Goal: Find specific page/section: Find specific page/section

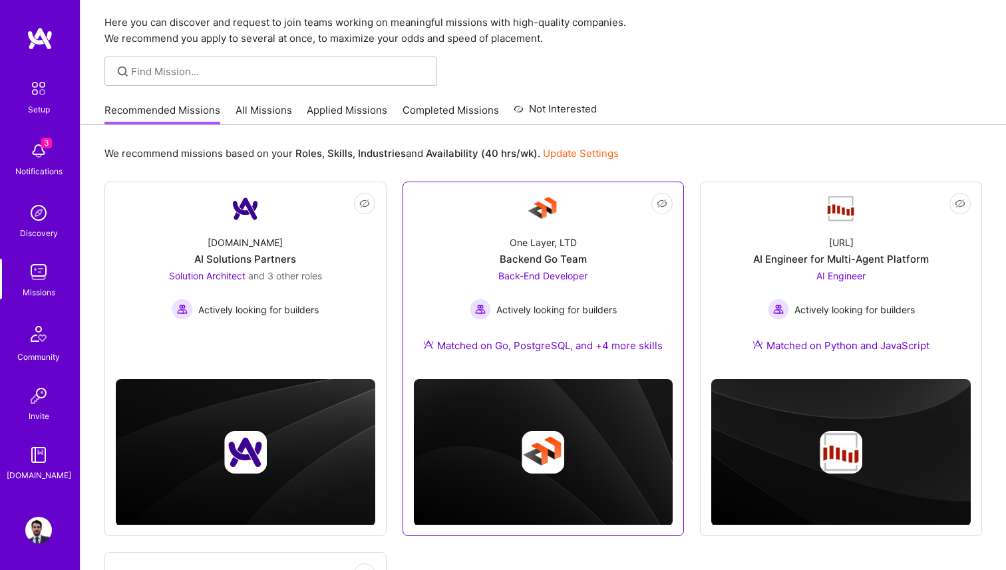
scroll to position [41, 0]
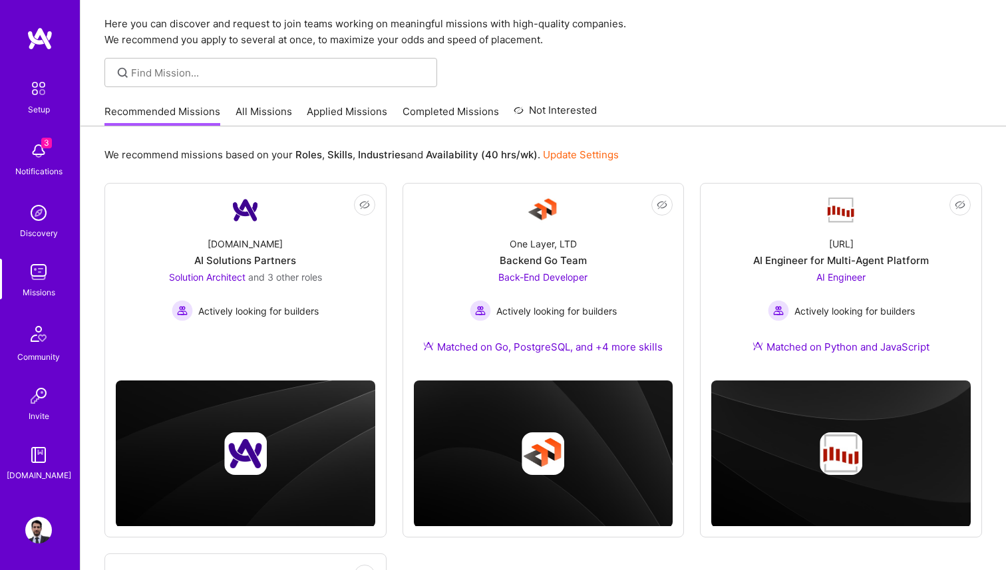
click at [38, 164] on img at bounding box center [38, 151] width 27 height 27
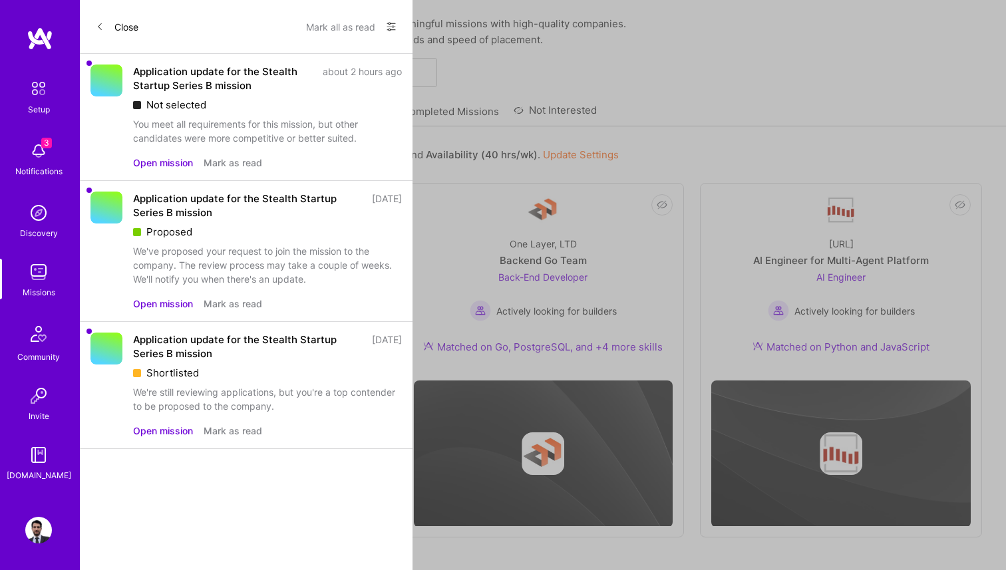
click at [361, 27] on button "Mark all as read" at bounding box center [340, 26] width 69 height 21
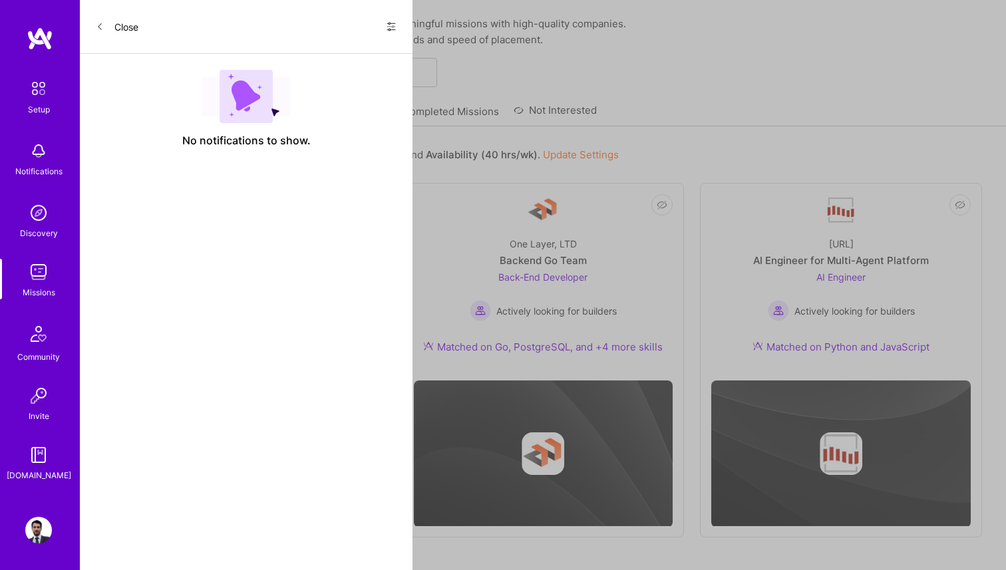
click at [136, 28] on button "Close" at bounding box center [117, 26] width 43 height 21
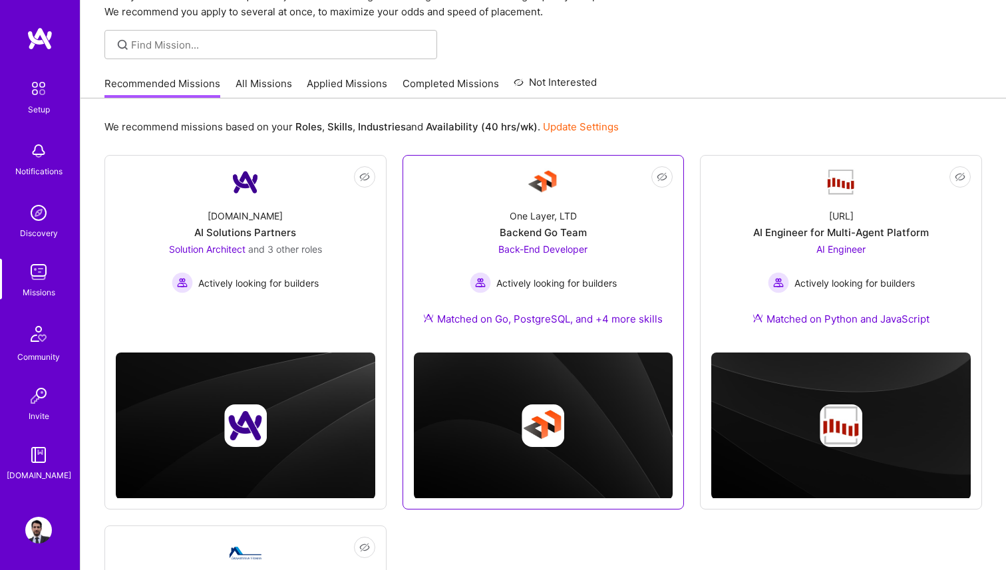
scroll to position [0, 0]
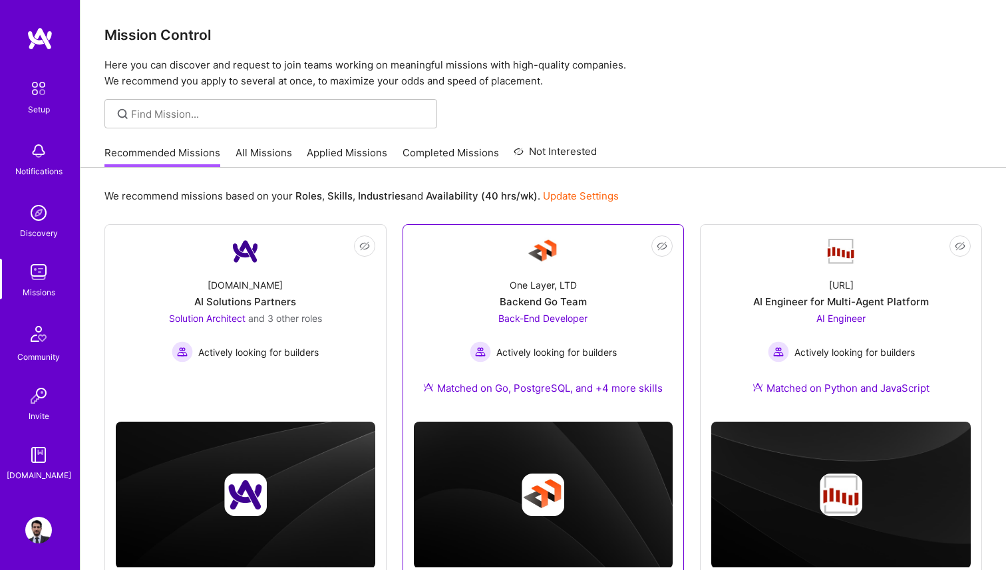
click at [564, 295] on div "Backend Go Team" at bounding box center [543, 302] width 87 height 14
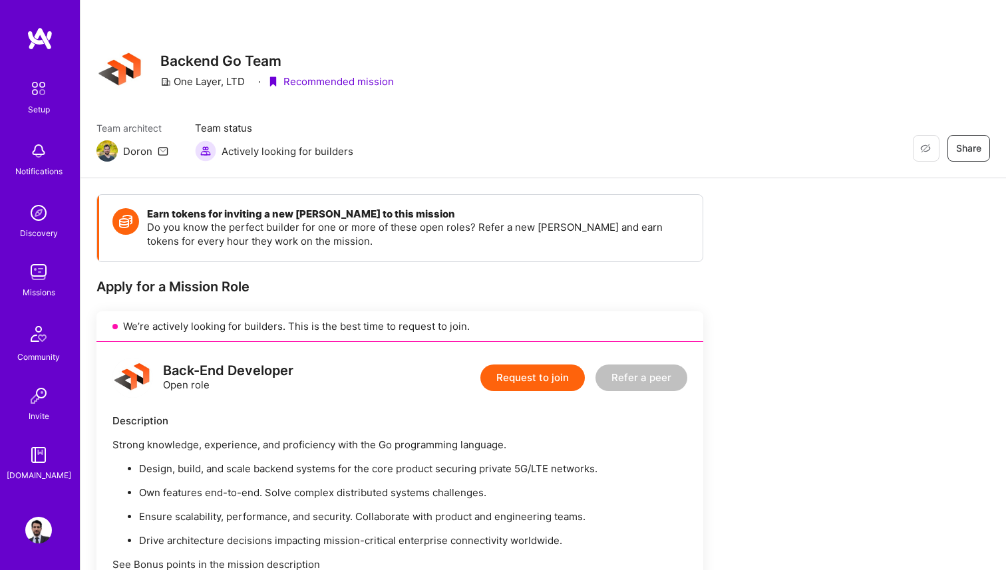
click at [45, 45] on img at bounding box center [40, 39] width 27 height 24
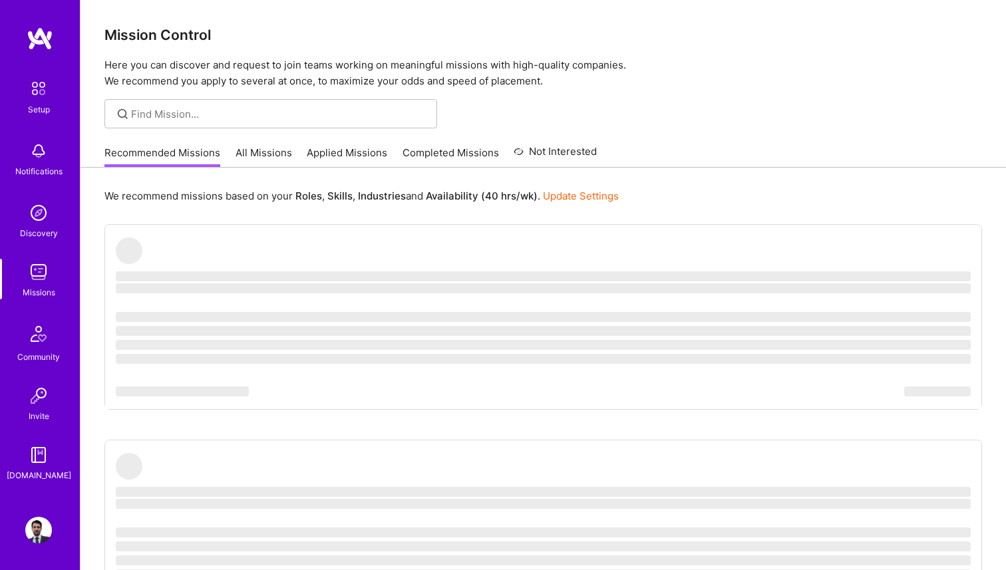
scroll to position [9, 0]
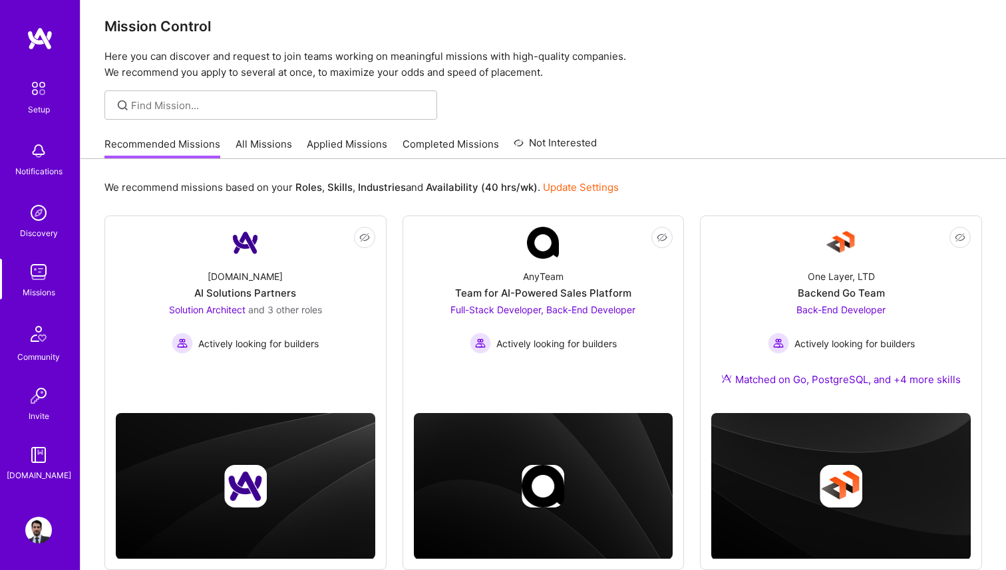
click at [37, 522] on img at bounding box center [38, 530] width 27 height 27
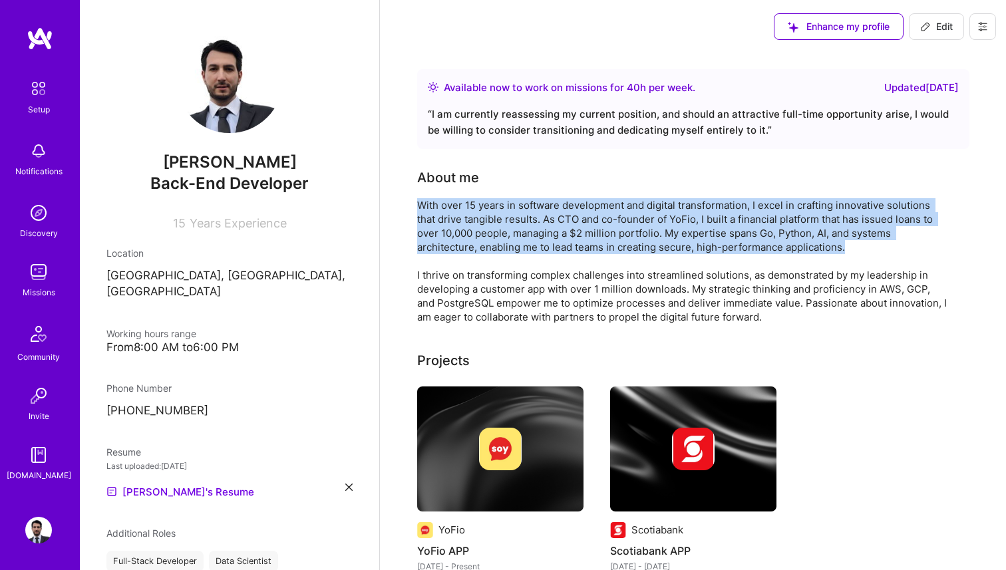
drag, startPoint x: 419, startPoint y: 205, endPoint x: 844, endPoint y: 244, distance: 426.8
click at [844, 244] on div "With over 15 years in software development and digital transformation, I excel …" at bounding box center [683, 261] width 532 height 126
click at [772, 236] on div "With over 15 years in software development and digital transformation, I excel …" at bounding box center [683, 261] width 532 height 126
